Goal: Information Seeking & Learning: Find specific page/section

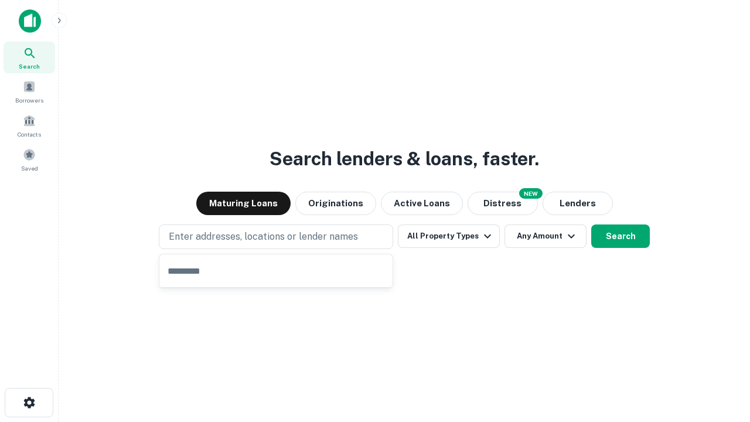
type input "**********"
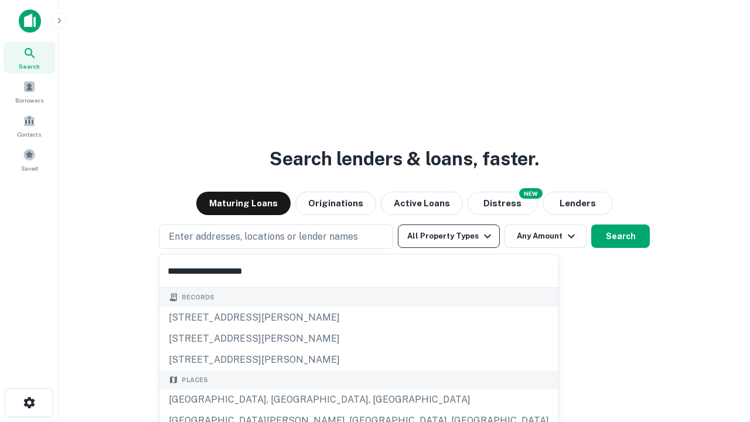
click at [449, 236] on button "All Property Types" at bounding box center [449, 235] width 102 height 23
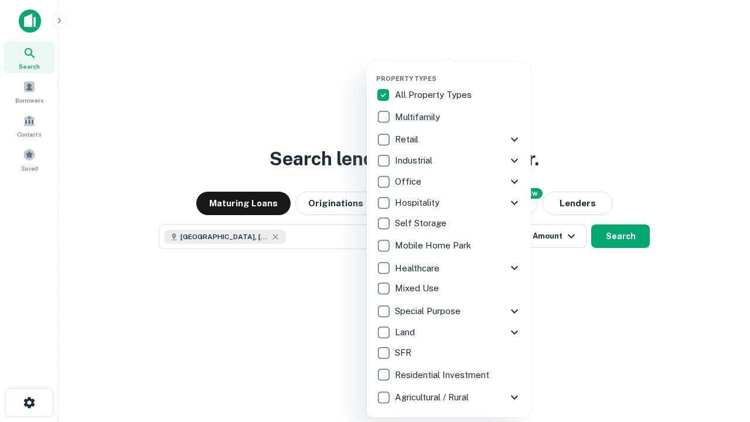
click at [458, 71] on button "button" at bounding box center [458, 71] width 164 height 1
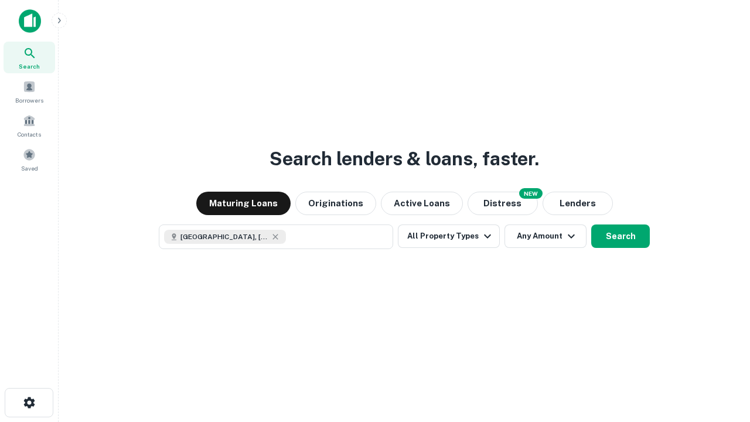
scroll to position [19, 0]
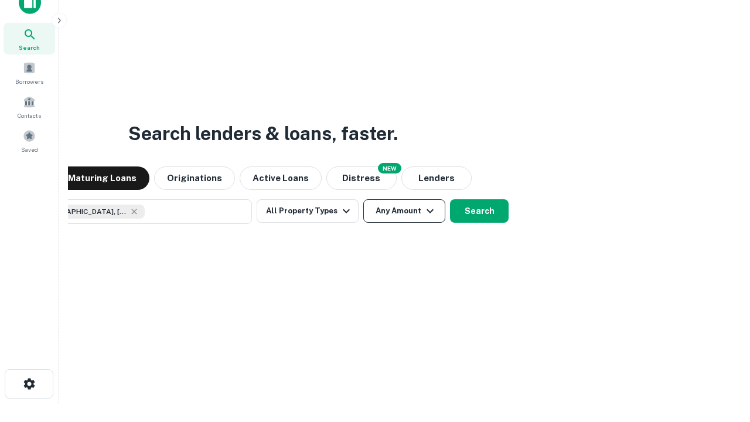
click at [363, 199] on button "Any Amount" at bounding box center [404, 210] width 82 height 23
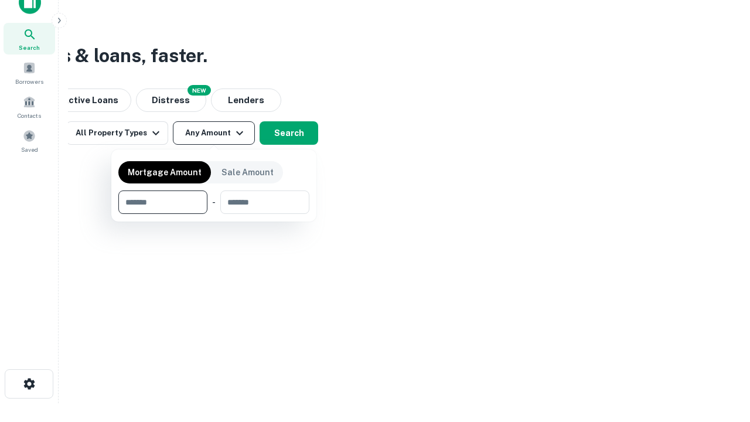
type input "*******"
click at [214, 214] on button "button" at bounding box center [213, 214] width 191 height 1
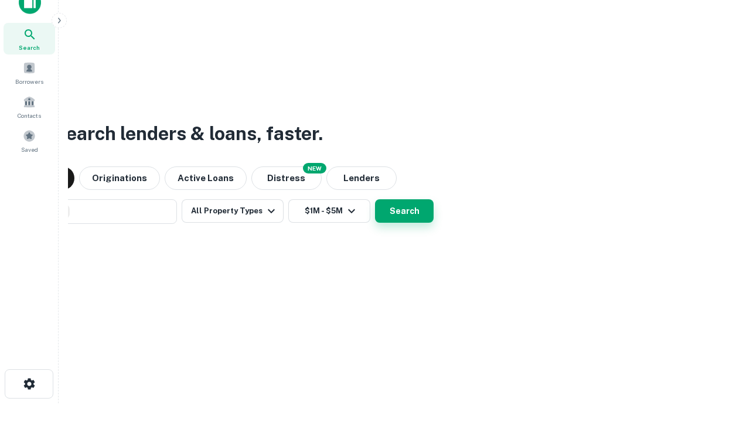
click at [375, 199] on button "Search" at bounding box center [404, 210] width 59 height 23
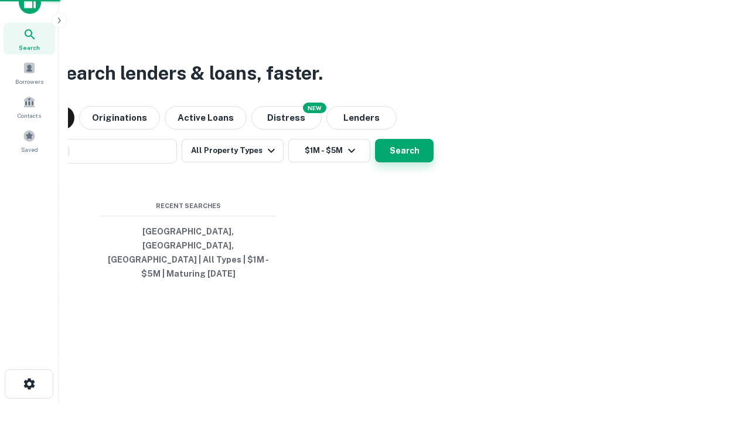
scroll to position [38, 331]
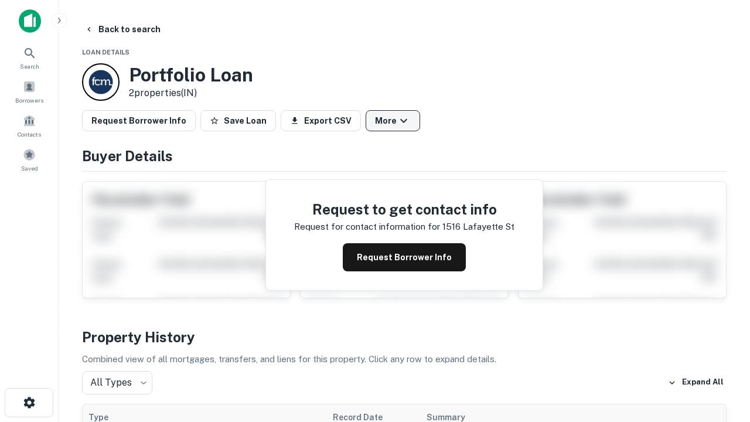
click at [392, 121] on button "More" at bounding box center [392, 120] width 54 height 21
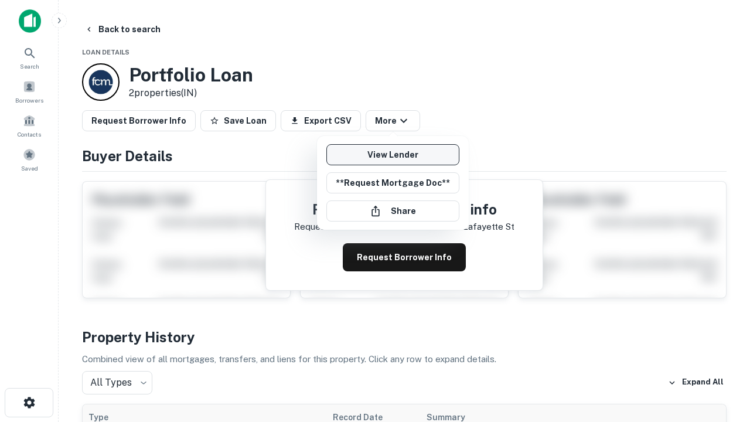
click at [392, 155] on link "View Lender" at bounding box center [392, 154] width 133 height 21
